Goal: Navigation & Orientation: Understand site structure

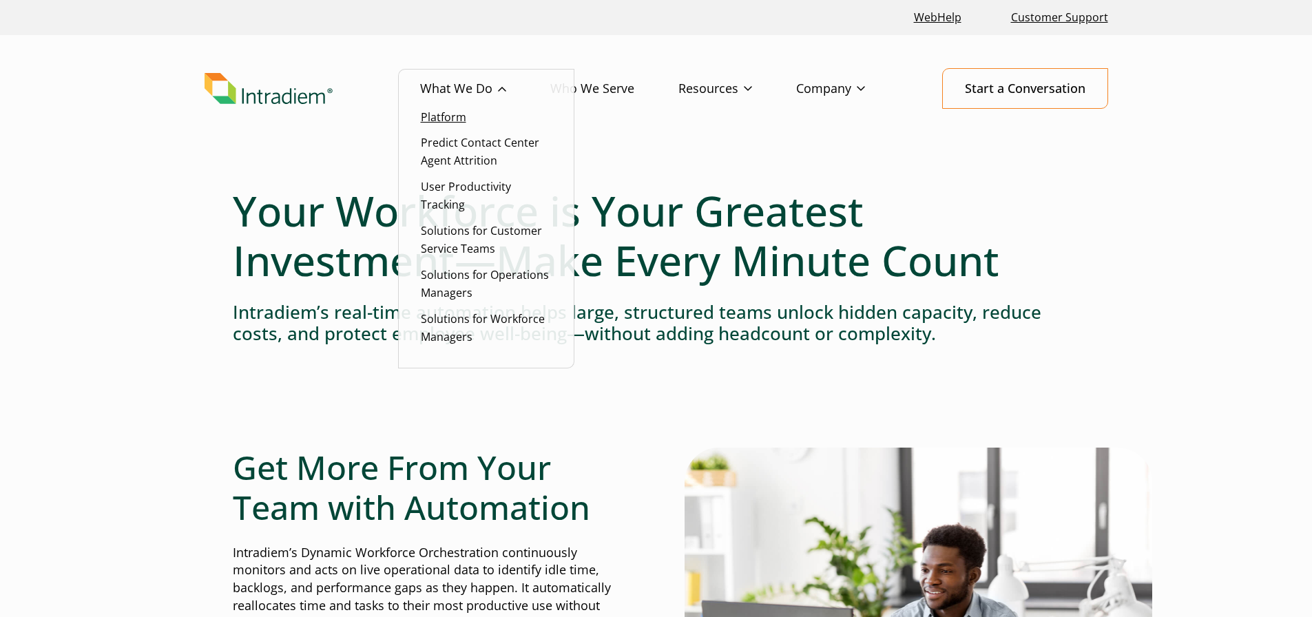
click at [453, 113] on link "Platform" at bounding box center [443, 117] width 45 height 15
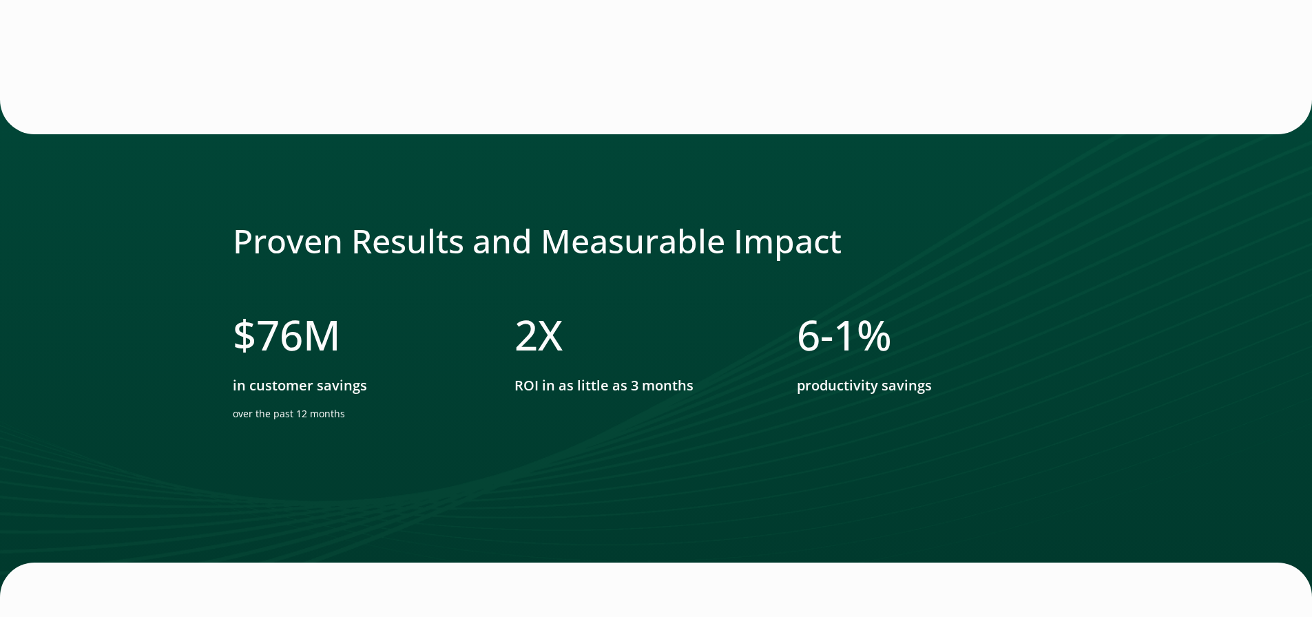
scroll to position [4272, 0]
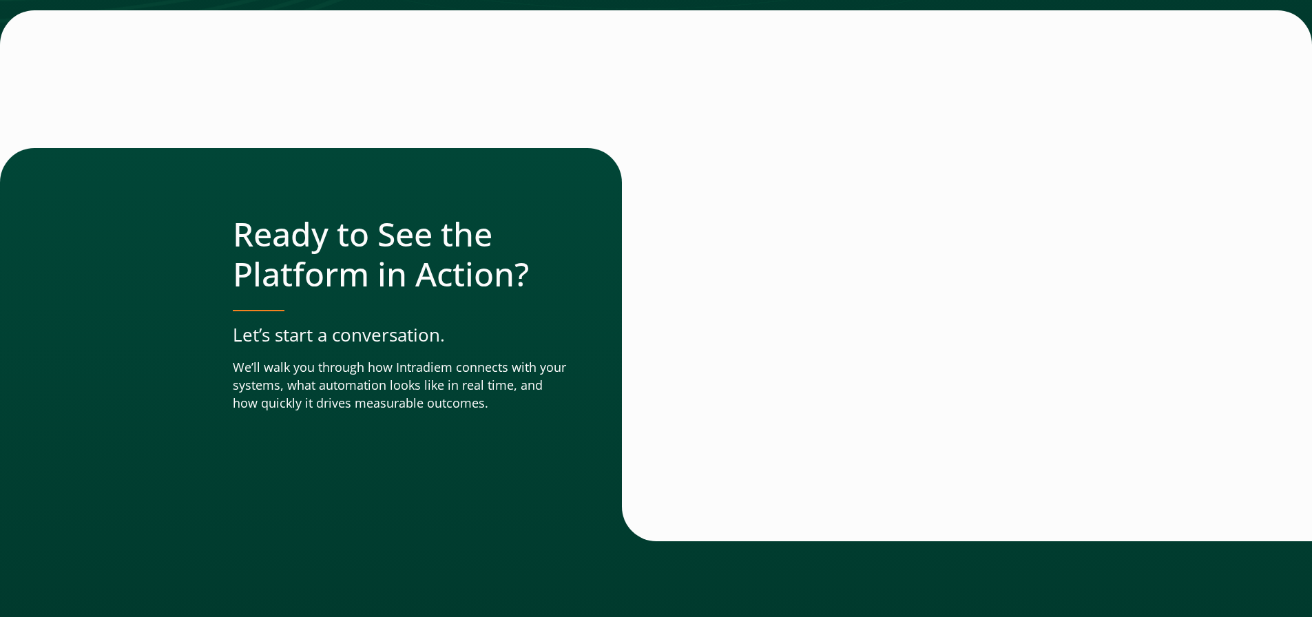
drag, startPoint x: 857, startPoint y: 502, endPoint x: 804, endPoint y: 335, distance: 175.6
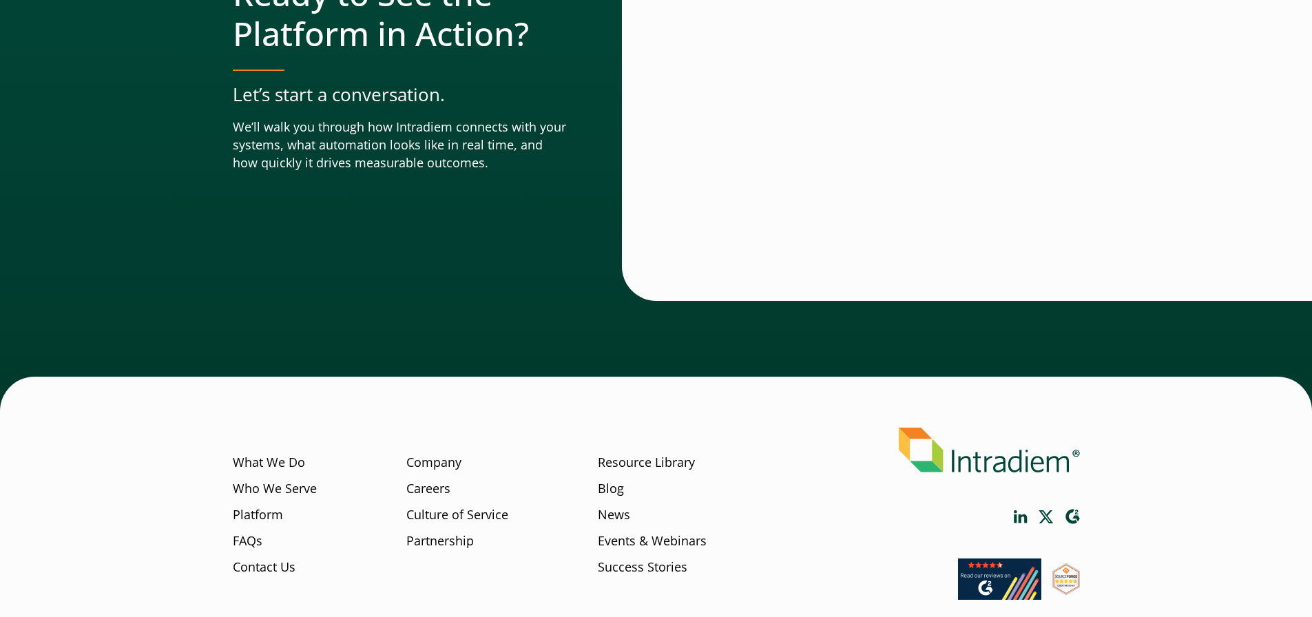
scroll to position [4840, 0]
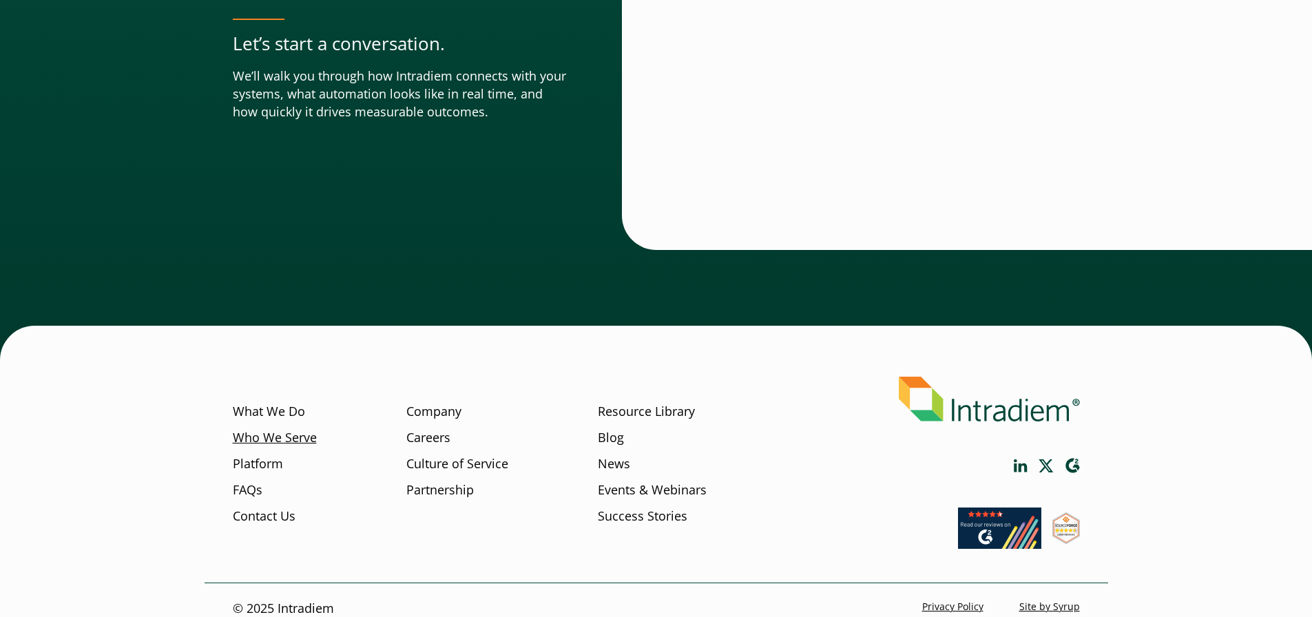
click at [305, 429] on link "Who We Serve" at bounding box center [275, 438] width 84 height 18
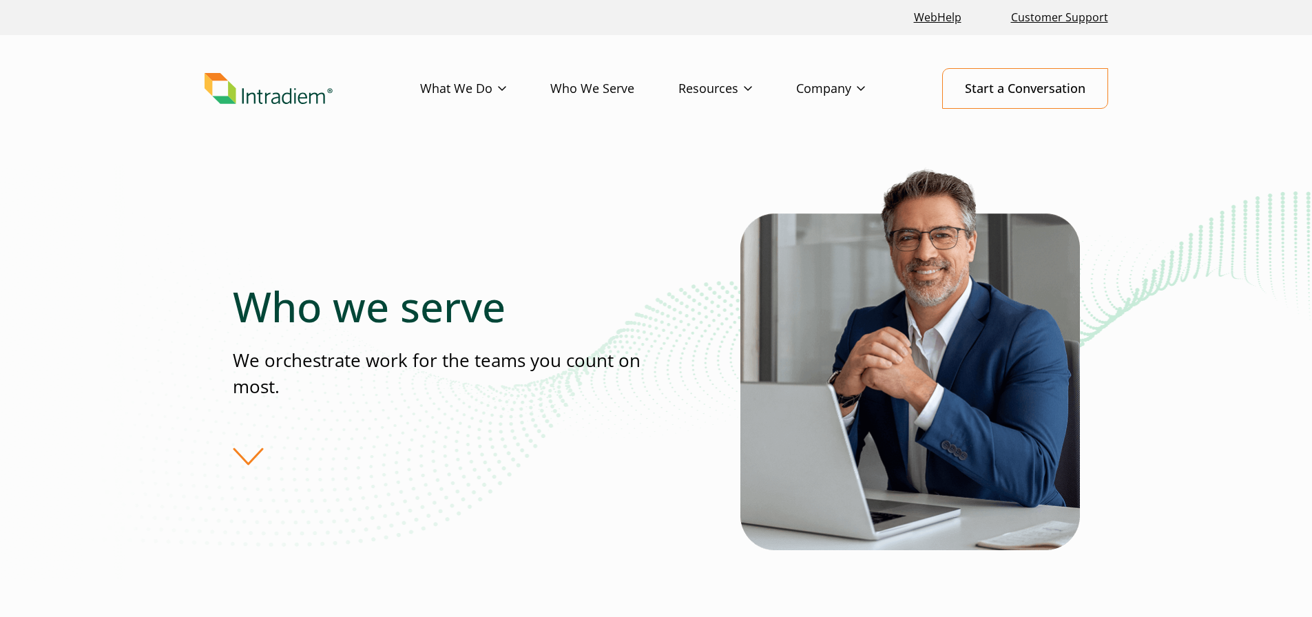
drag, startPoint x: 129, startPoint y: 424, endPoint x: 115, endPoint y: 110, distance: 315.2
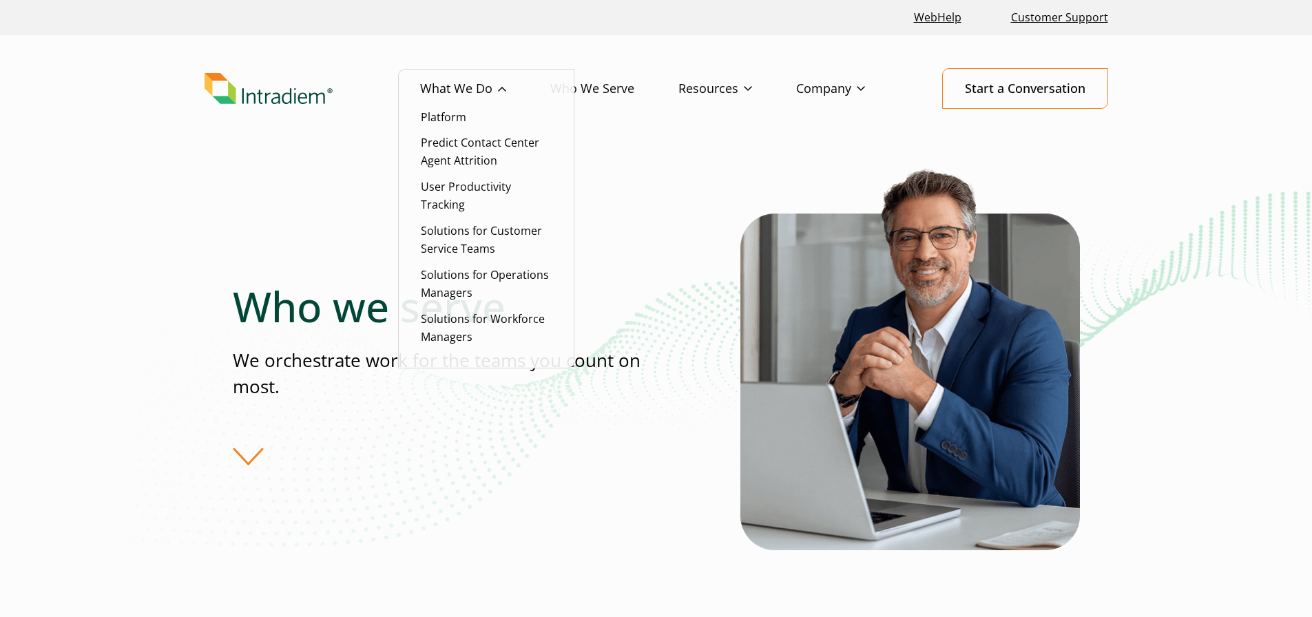
click at [449, 85] on link "What We Do" at bounding box center [485, 89] width 130 height 40
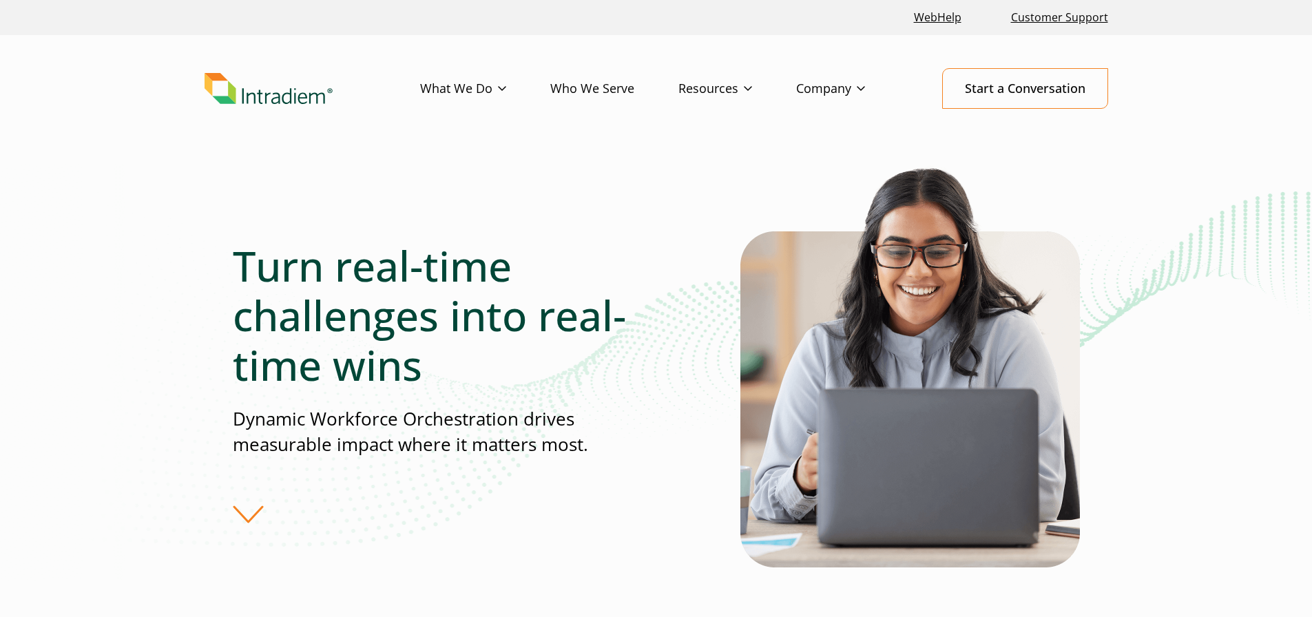
drag, startPoint x: 624, startPoint y: 568, endPoint x: 542, endPoint y: -41, distance: 613.8
click at [245, 100] on img "Link to homepage of Intradiem" at bounding box center [269, 89] width 128 height 32
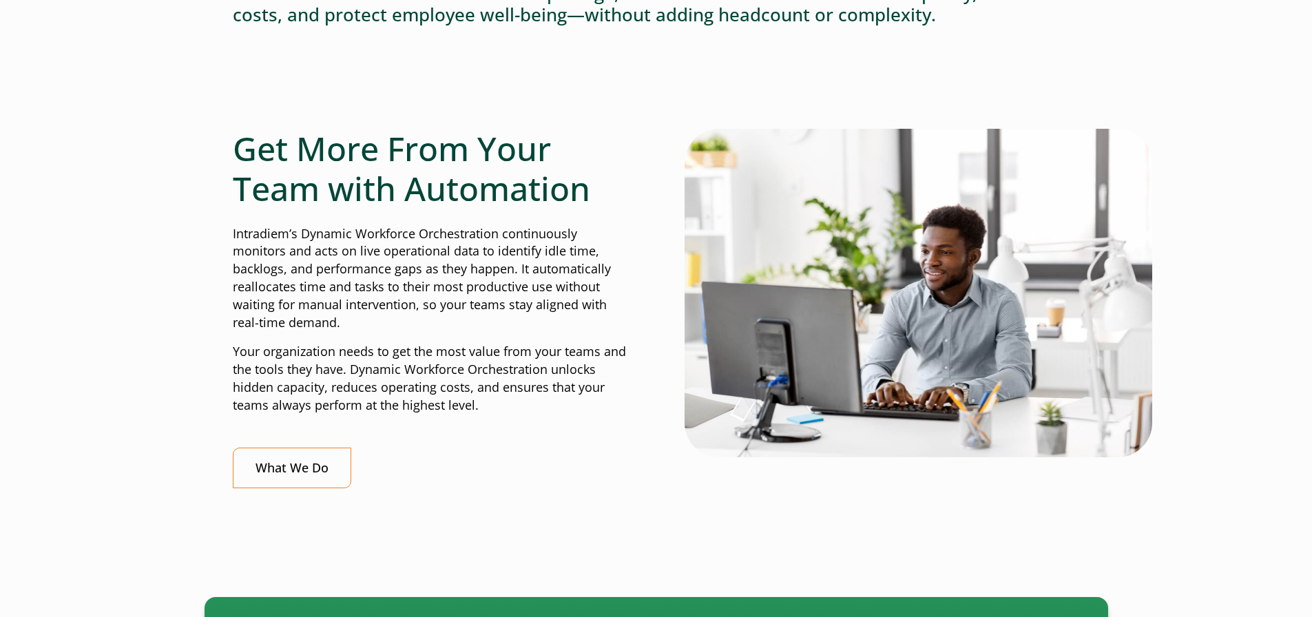
scroll to position [413, 0]
